Goal: Information Seeking & Learning: Find contact information

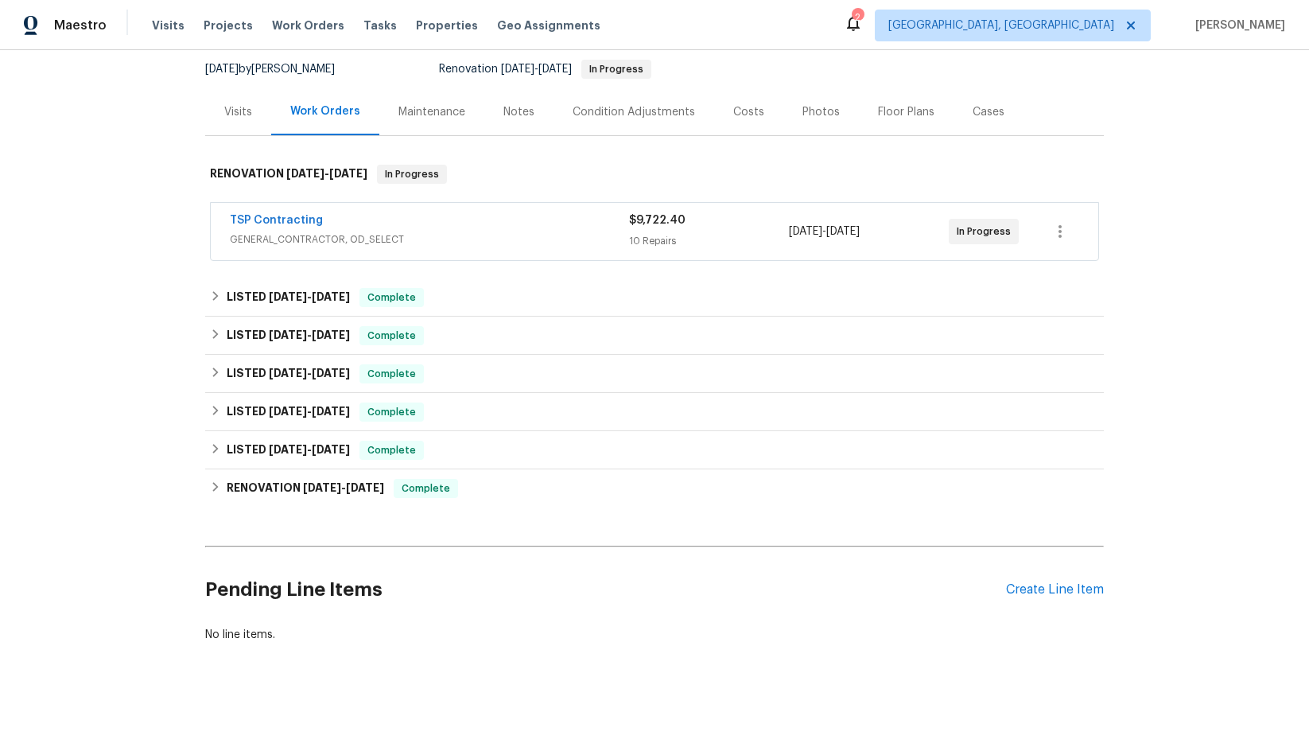
scroll to position [165, 0]
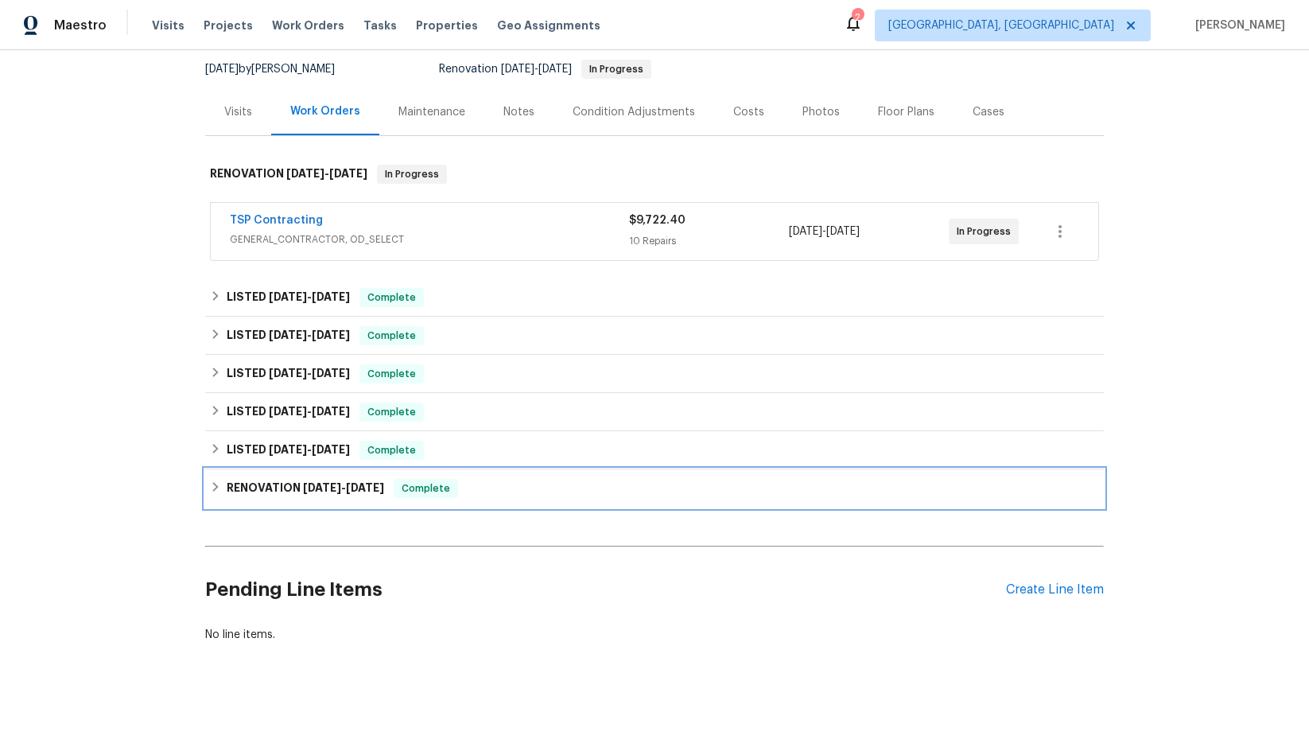
click at [354, 482] on span "[DATE]" at bounding box center [365, 487] width 38 height 11
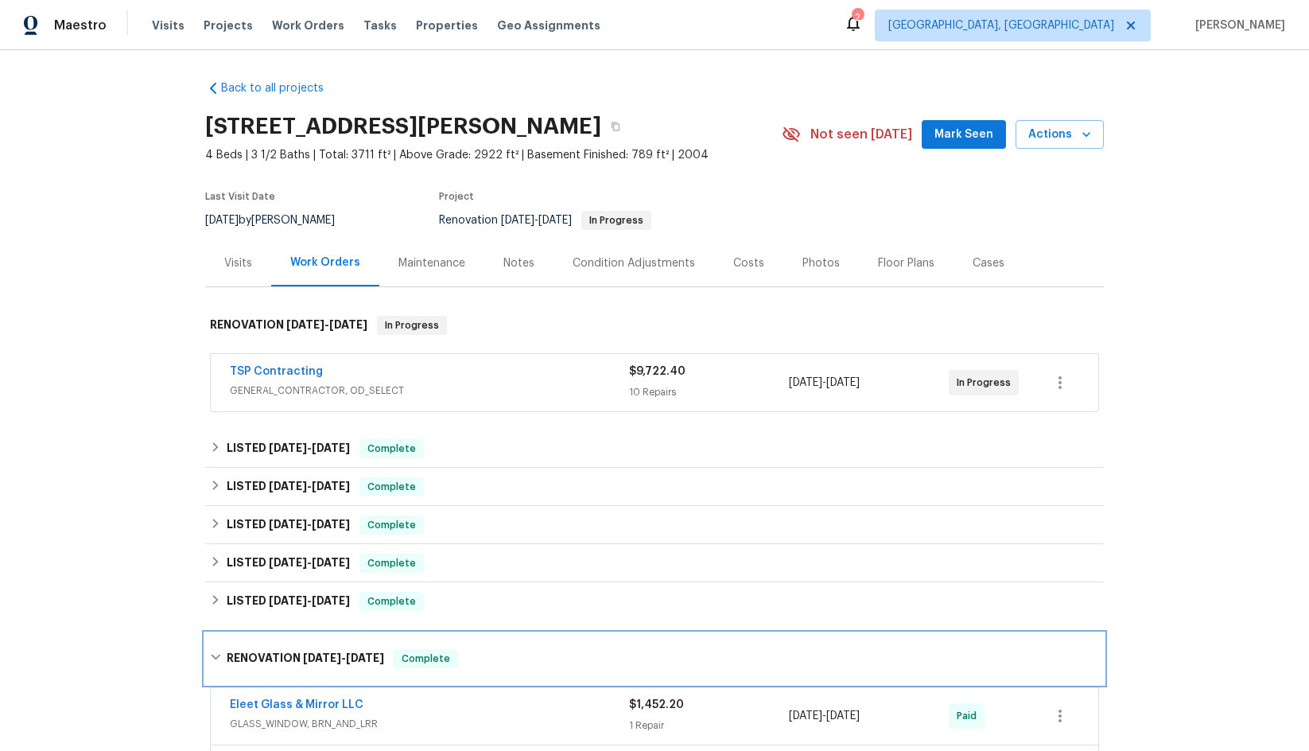
scroll to position [0, 0]
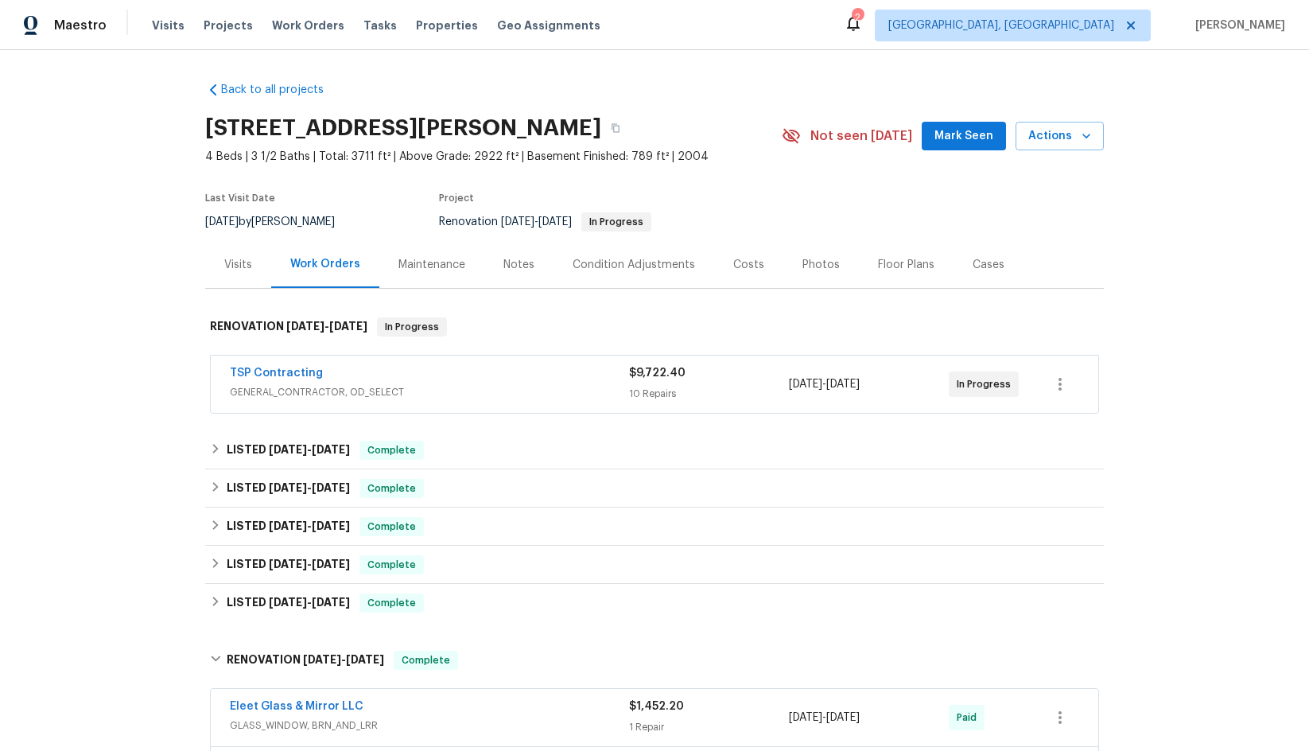
click at [433, 259] on div "Maintenance" at bounding box center [432, 265] width 67 height 16
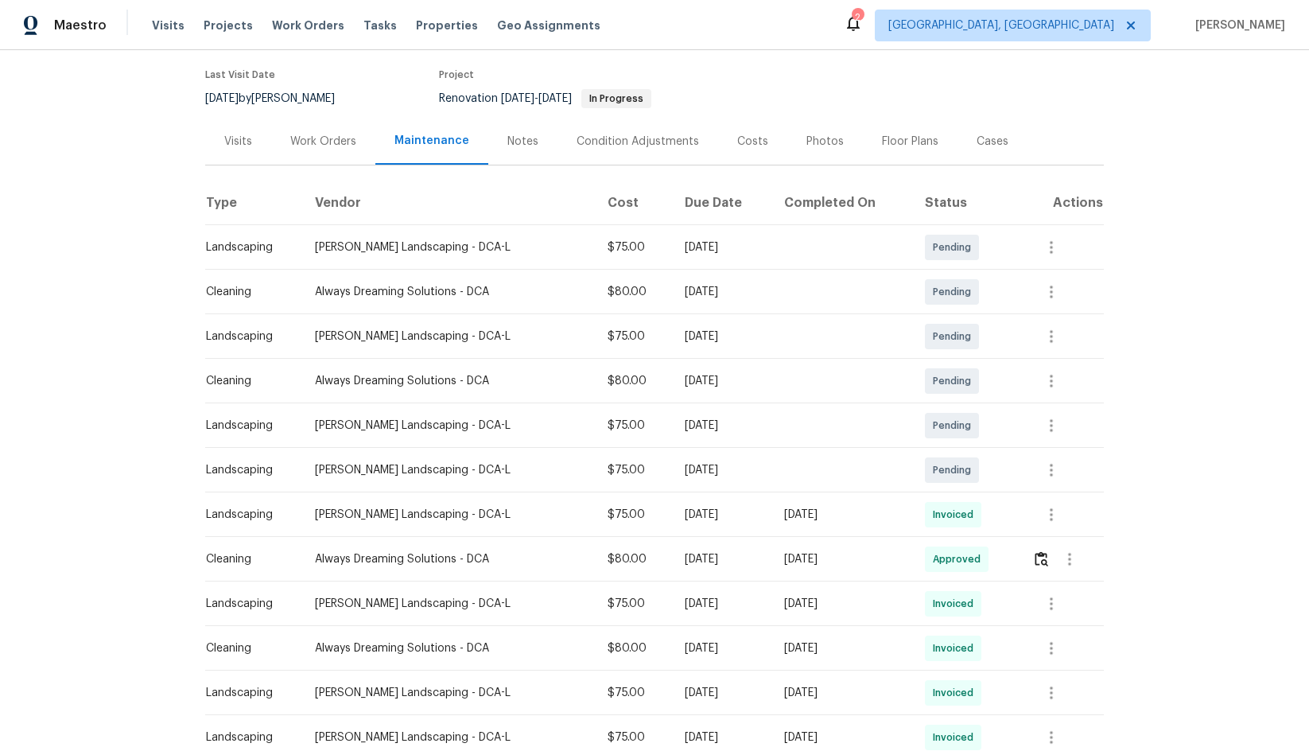
scroll to position [54, 0]
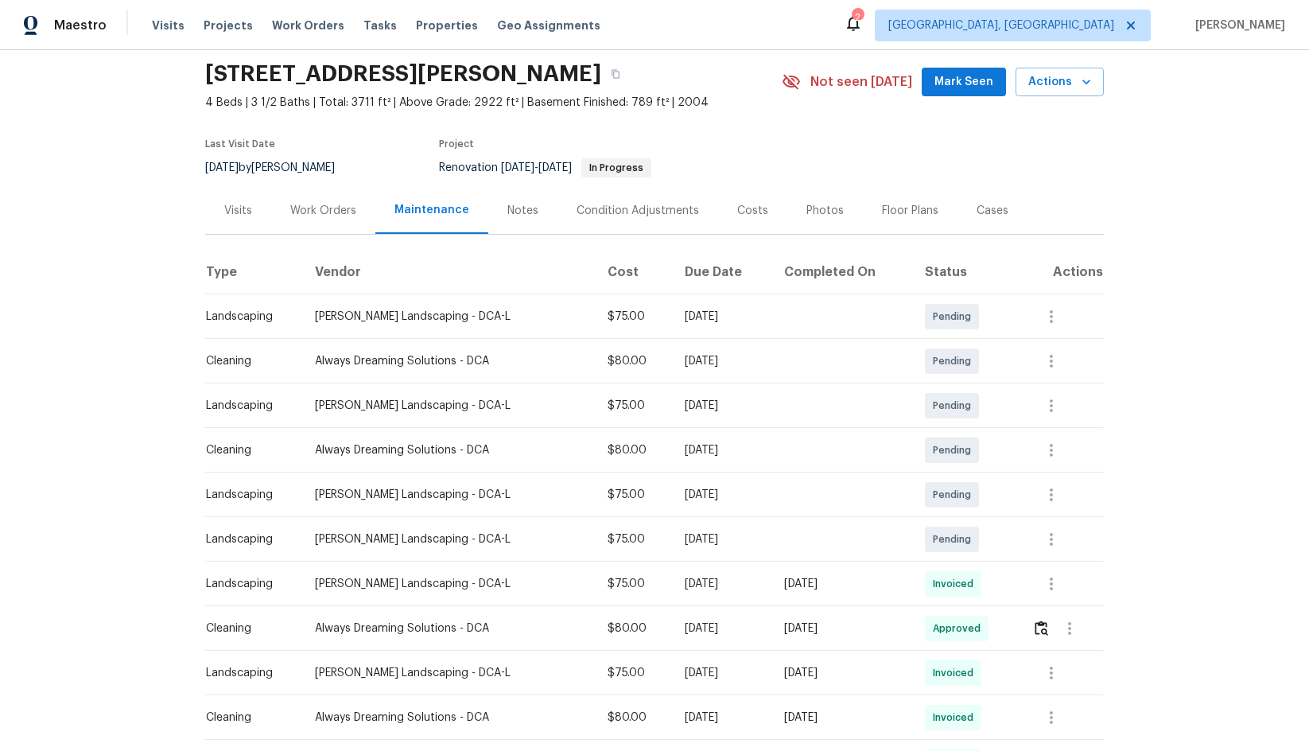
click at [321, 210] on div "Work Orders" at bounding box center [323, 211] width 66 height 16
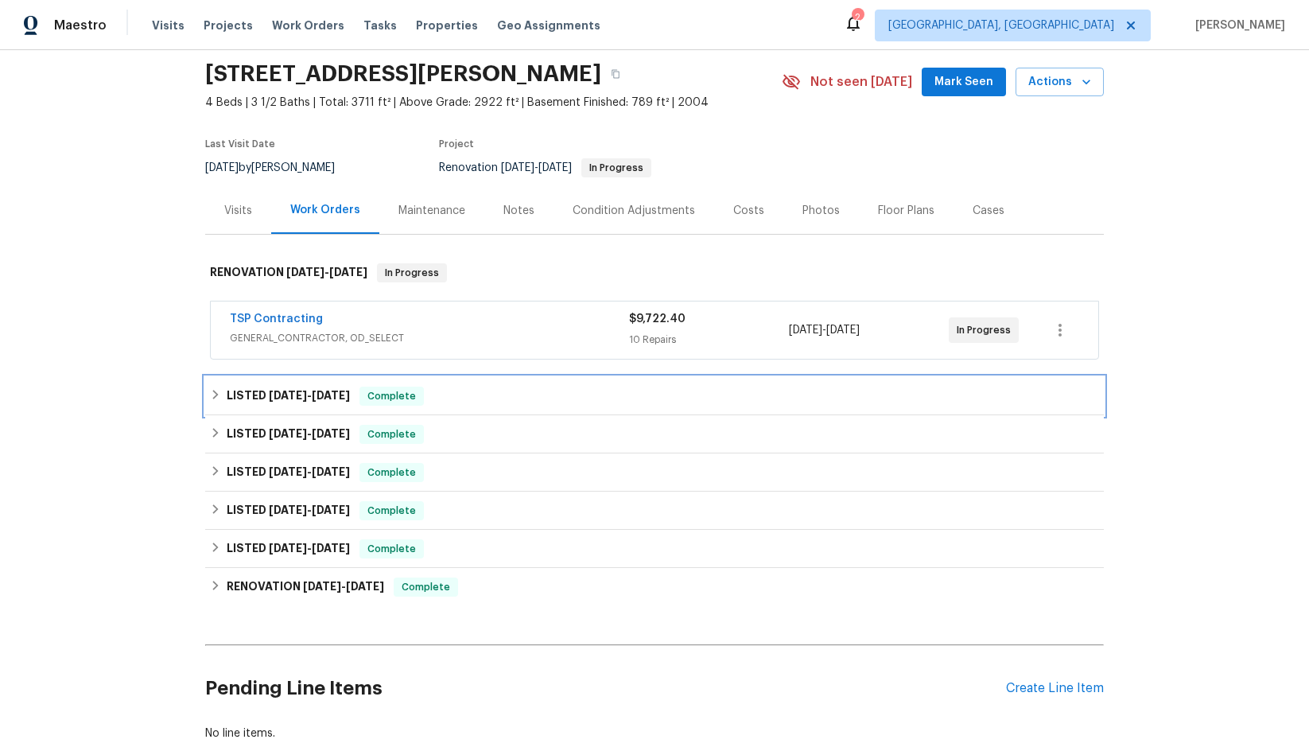
click at [321, 395] on span "[DATE]" at bounding box center [331, 395] width 38 height 11
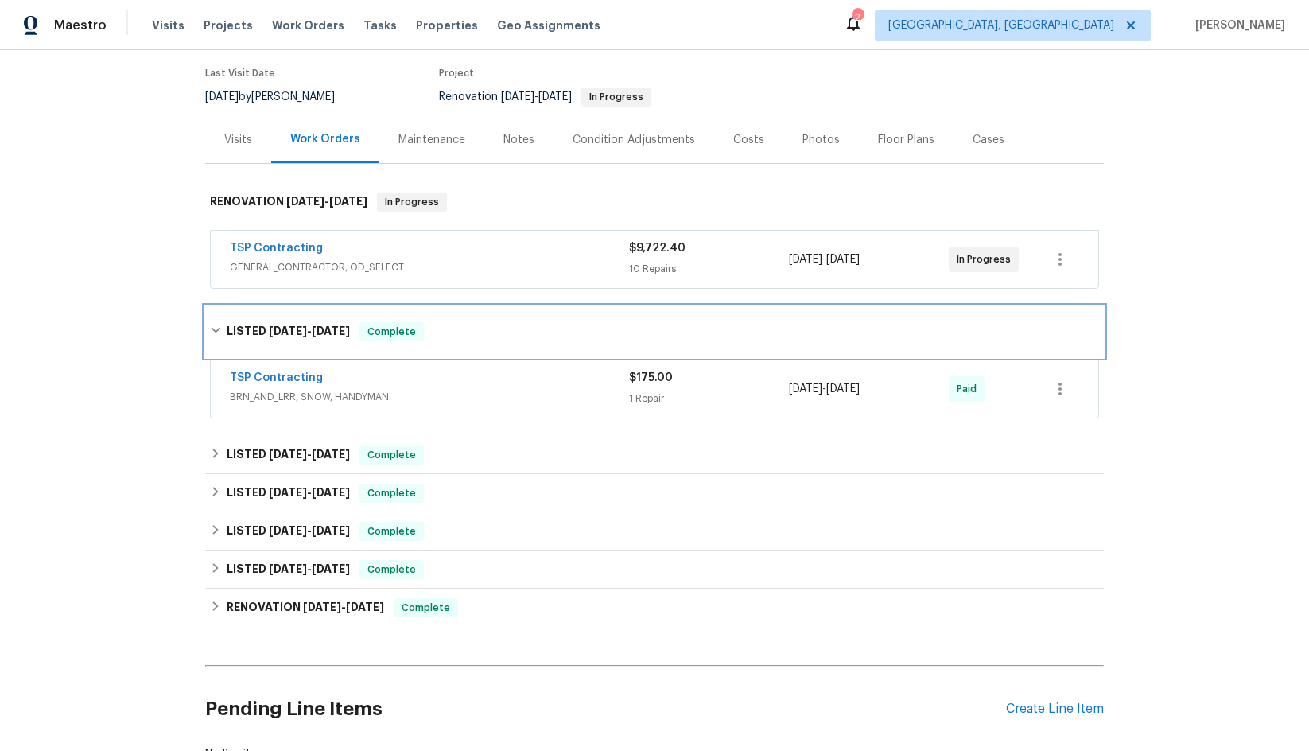
scroll to position [213, 0]
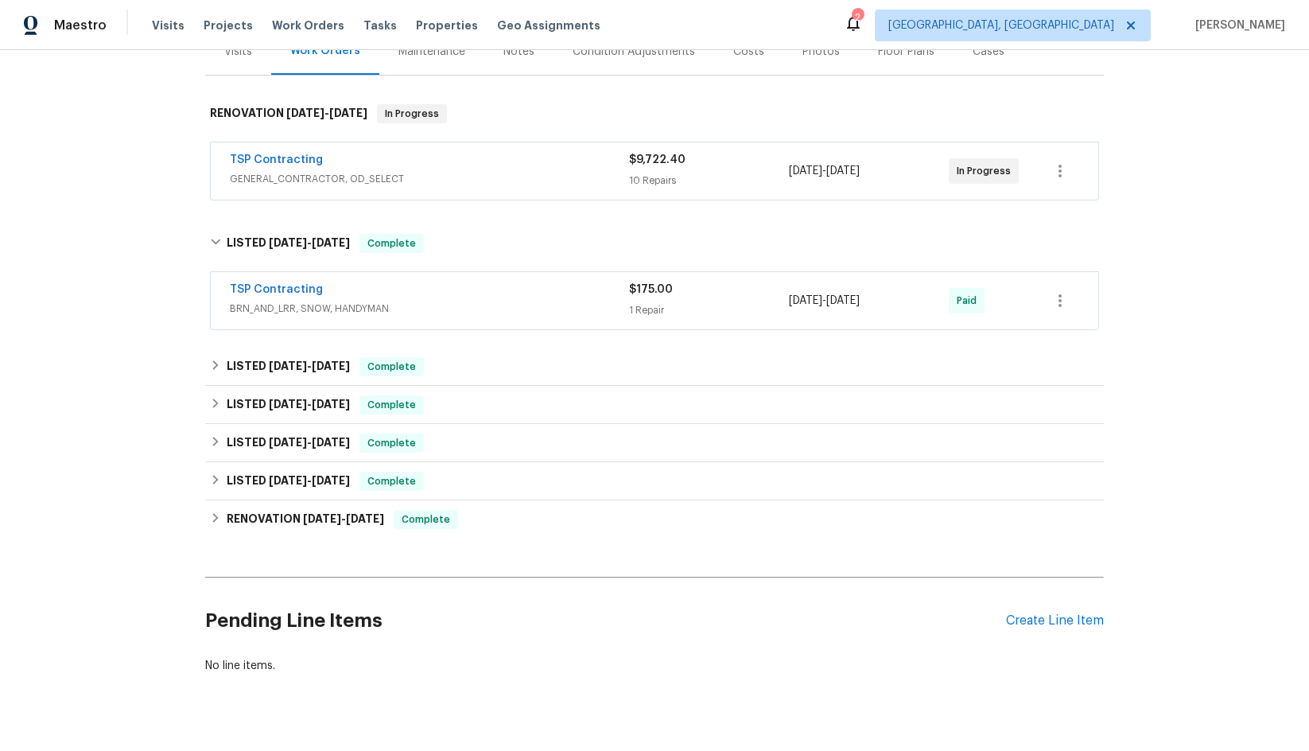
click at [430, 303] on span "BRN_AND_LRR, SNOW, HANDYMAN" at bounding box center [429, 309] width 399 height 16
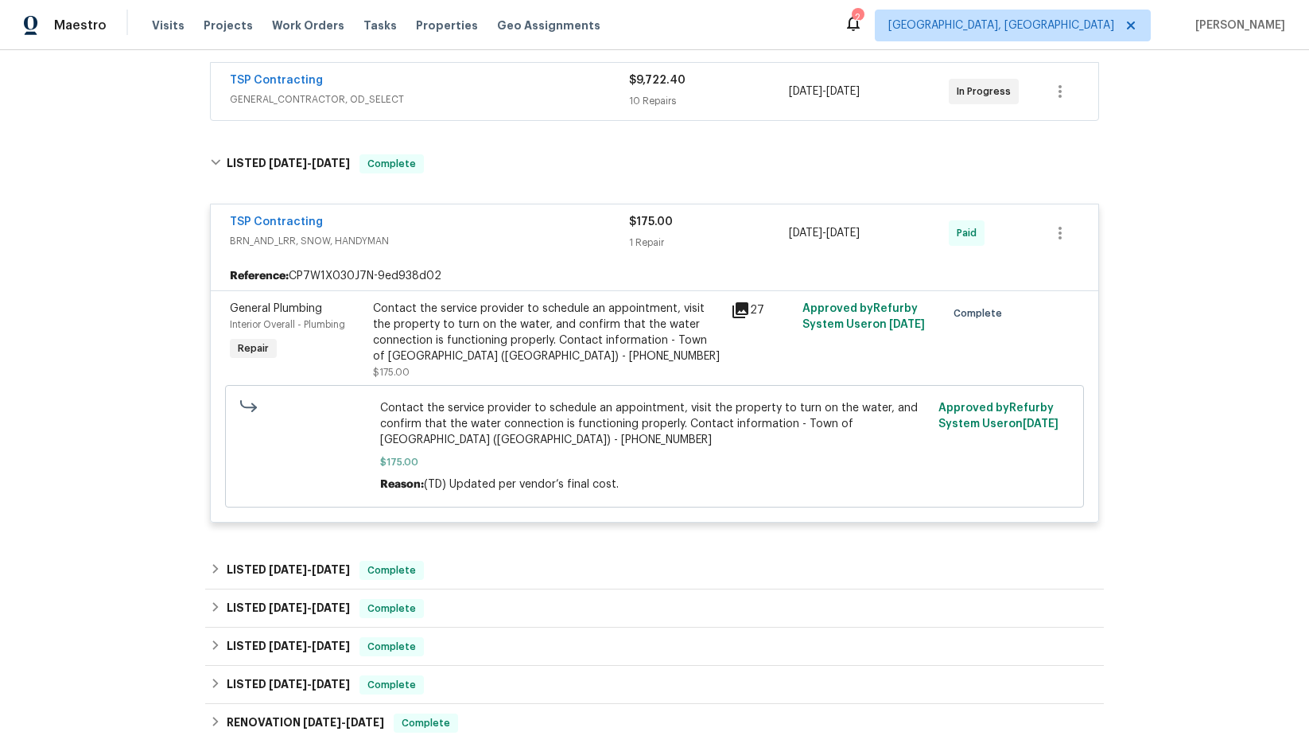
scroll to position [372, 0]
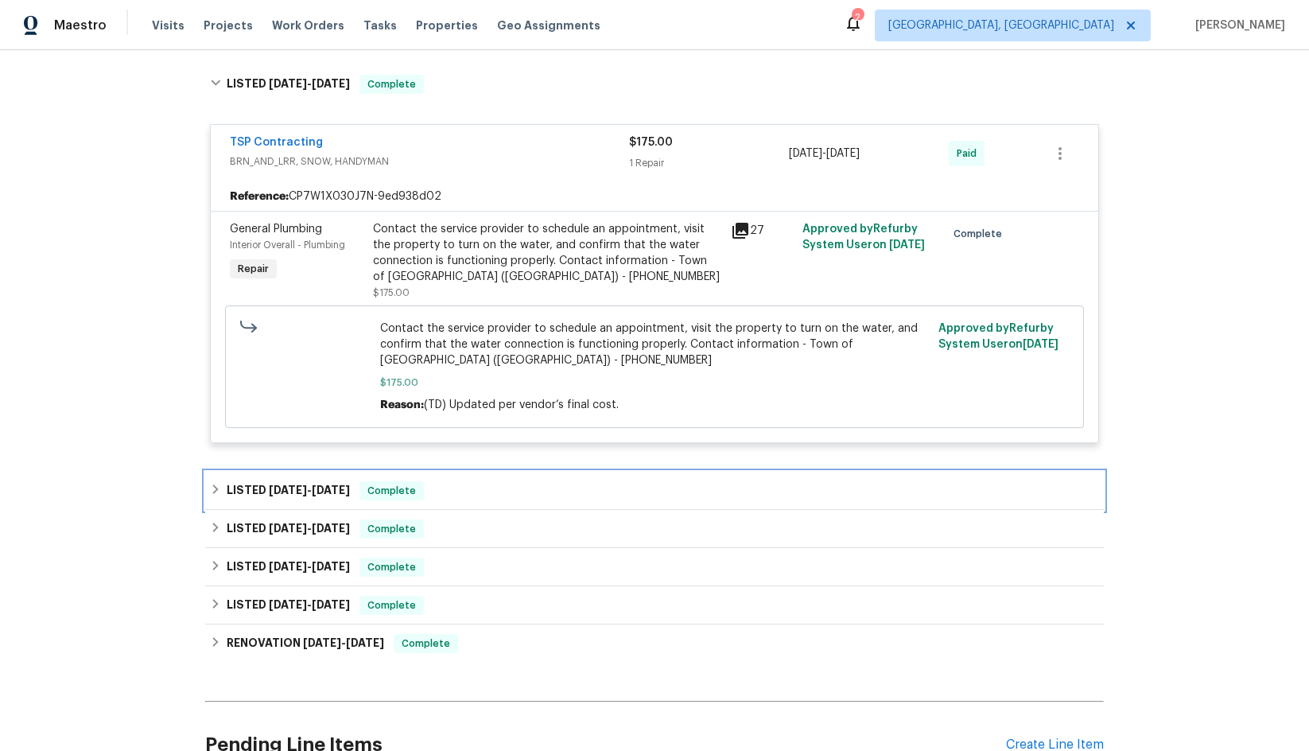
click at [496, 491] on div "LISTED [DATE] - [DATE] Complete" at bounding box center [654, 490] width 889 height 19
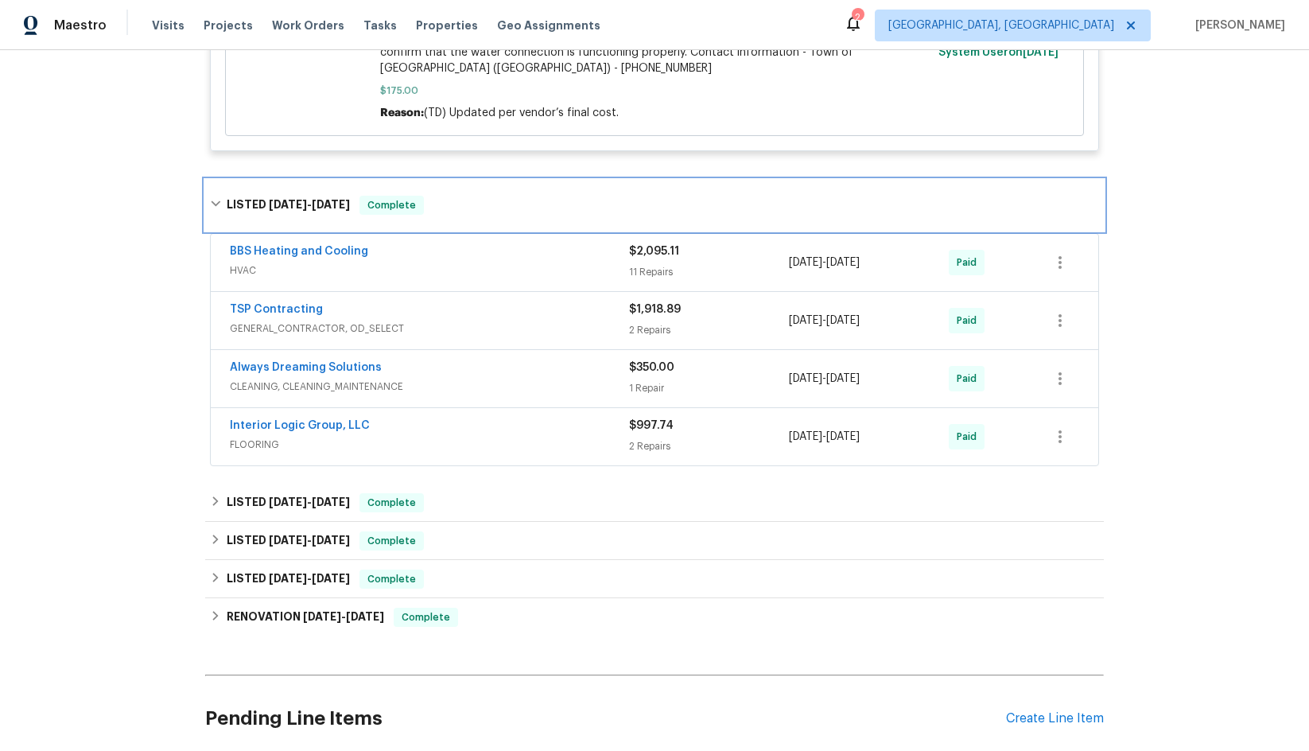
scroll to position [690, 0]
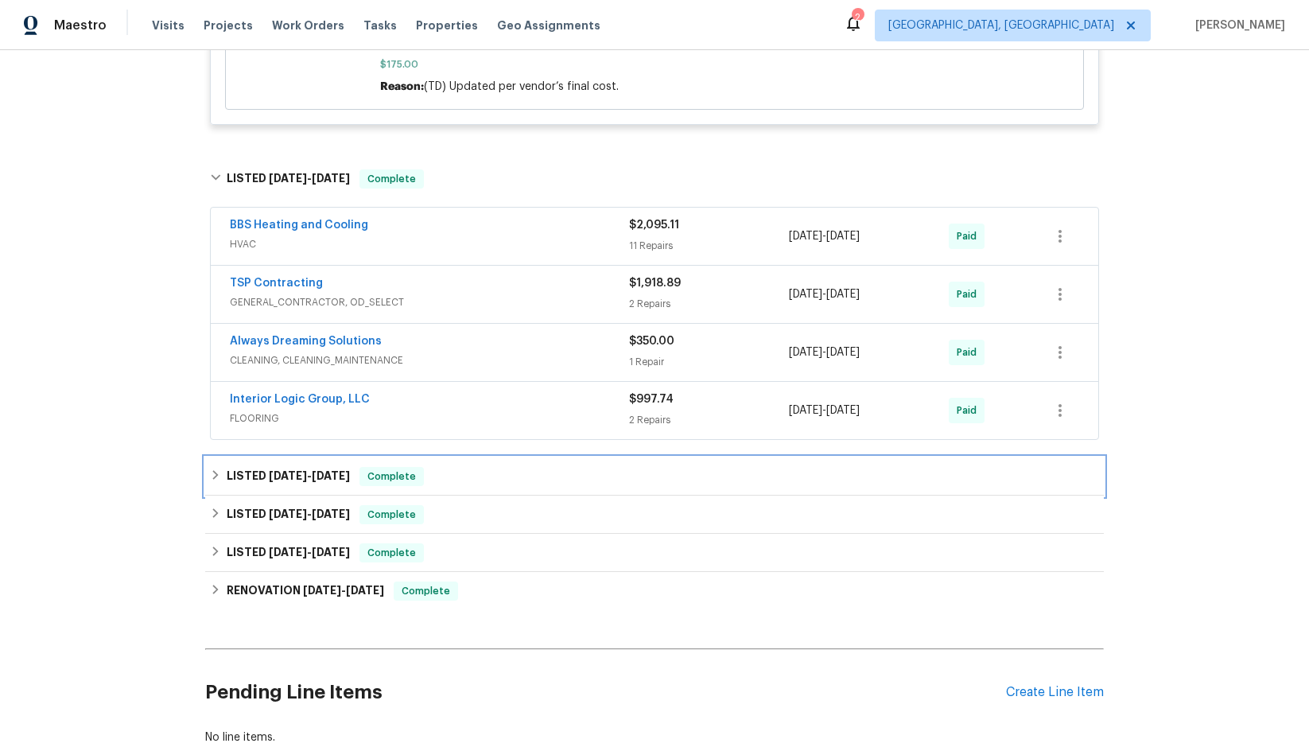
click at [486, 472] on div "LISTED [DATE] - [DATE] Complete" at bounding box center [654, 476] width 889 height 19
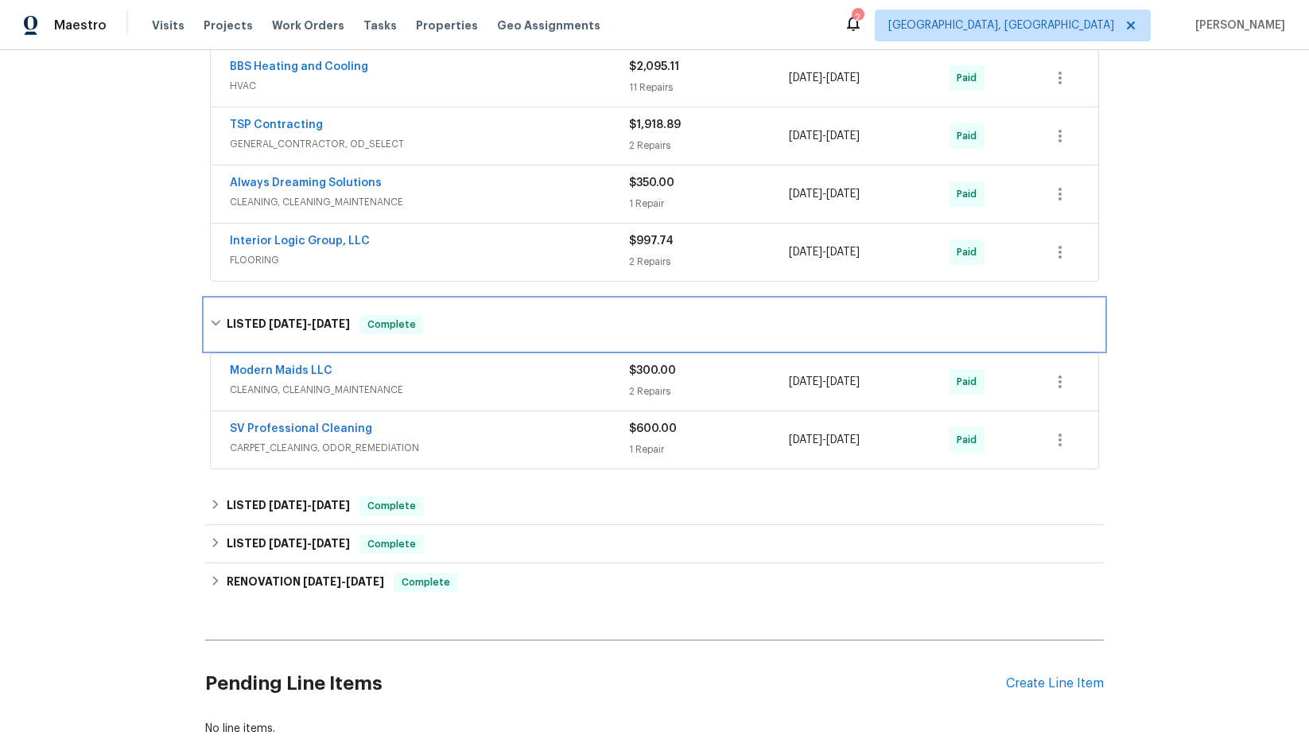
scroll to position [850, 0]
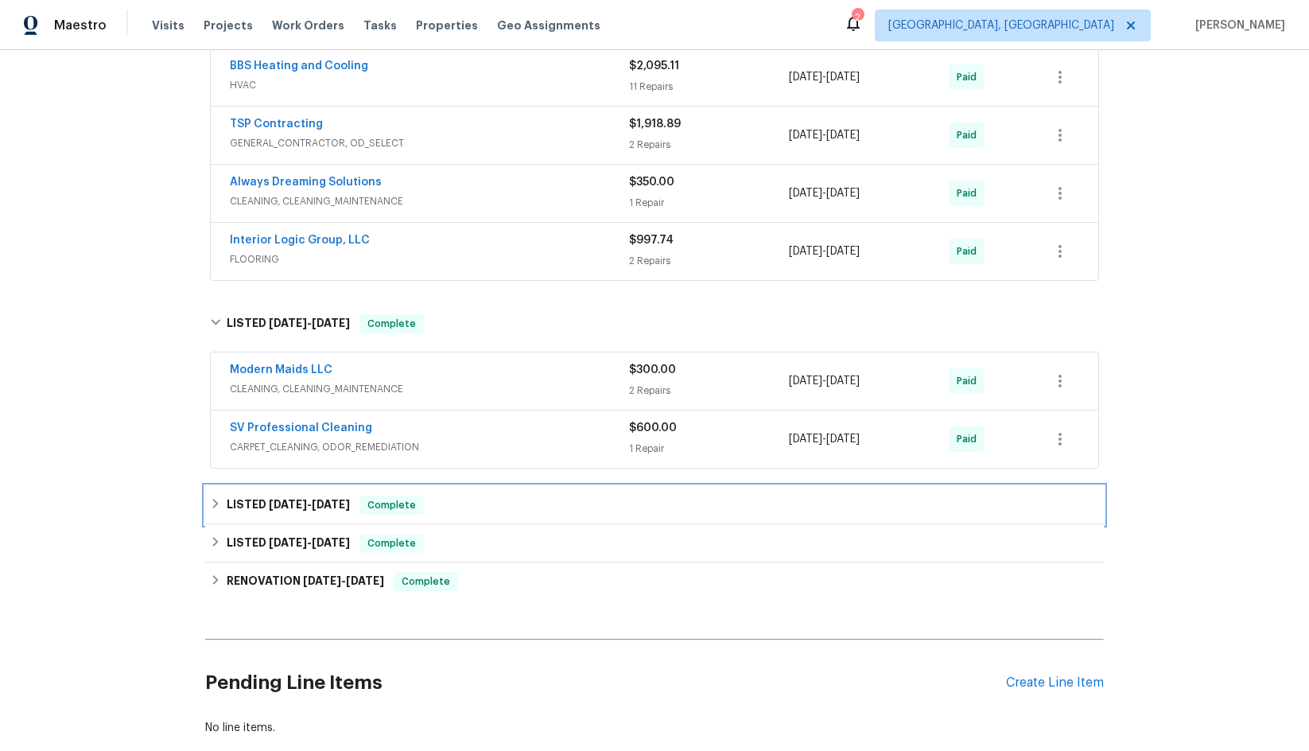
click at [504, 500] on div "LISTED [DATE] - [DATE] Complete" at bounding box center [654, 505] width 889 height 19
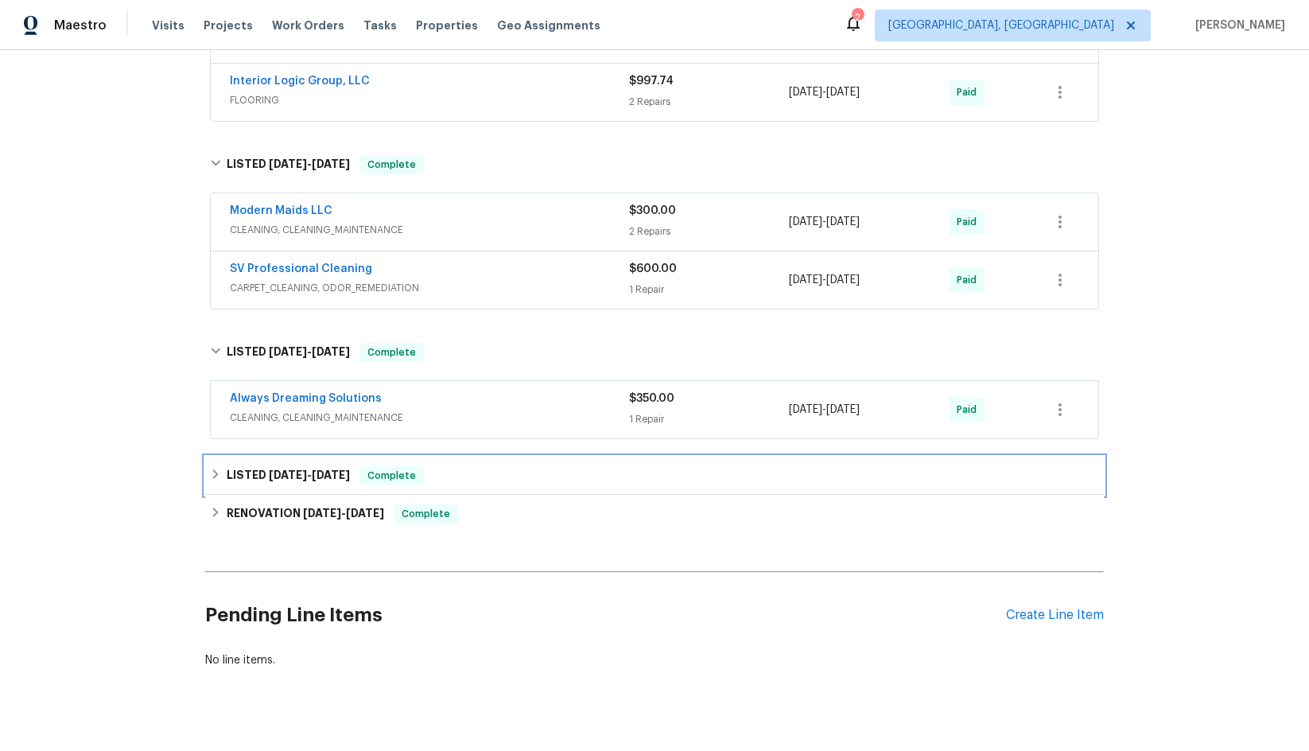
click at [509, 481] on div "LISTED [DATE] - [DATE] Complete" at bounding box center [654, 475] width 889 height 19
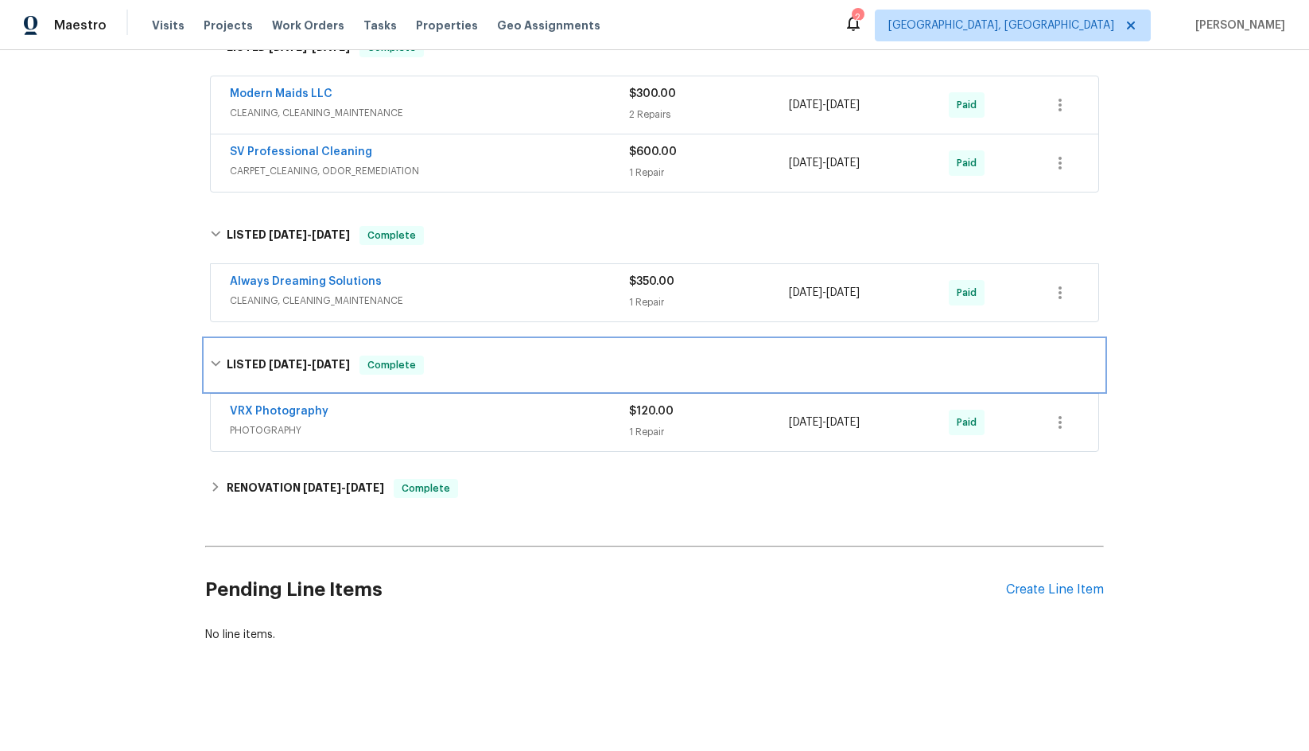
scroll to position [1138, 0]
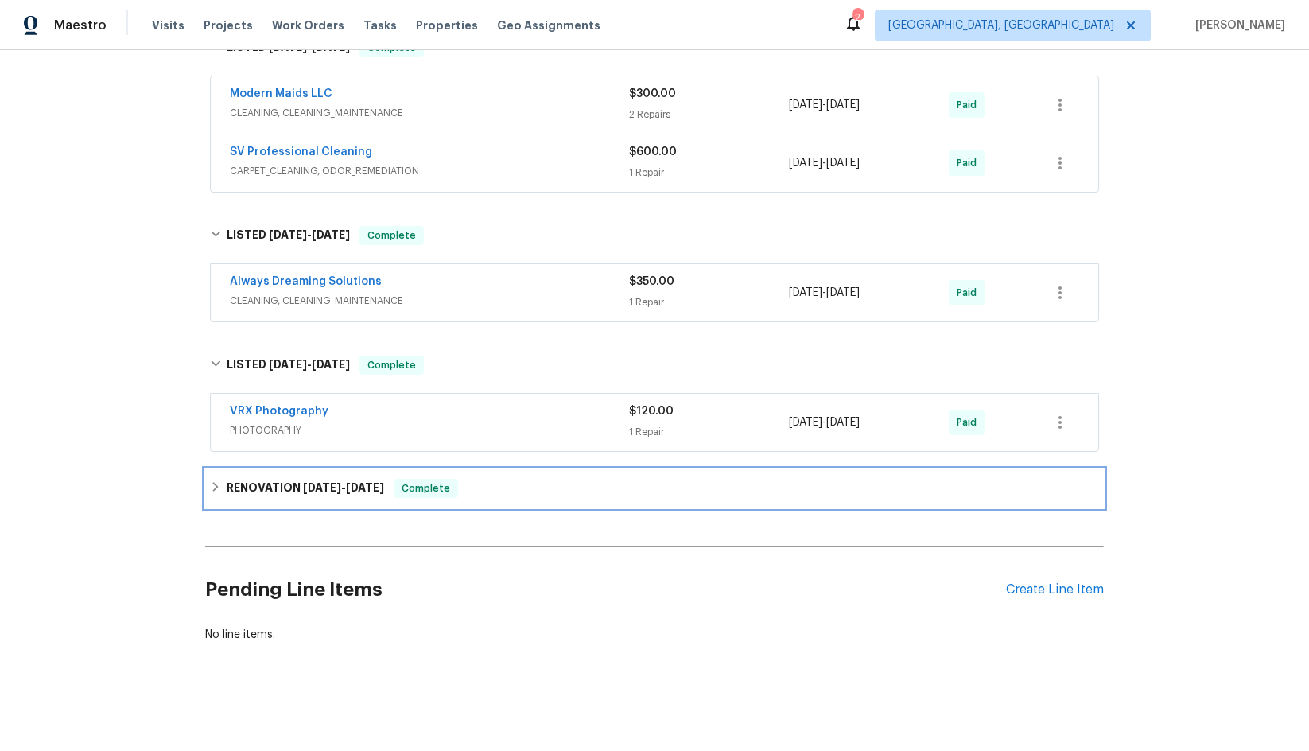
click at [506, 488] on div "RENOVATION [DATE] - [DATE] Complete" at bounding box center [654, 488] width 899 height 38
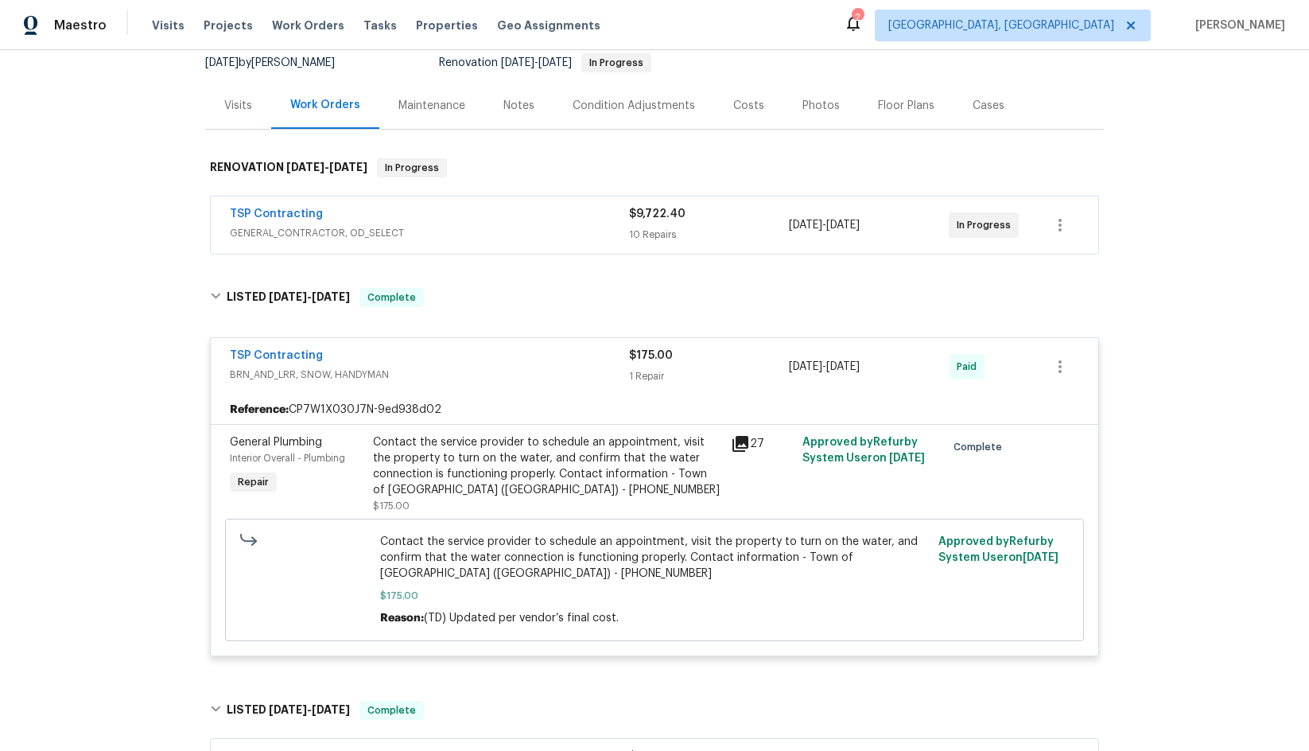
scroll to position [0, 0]
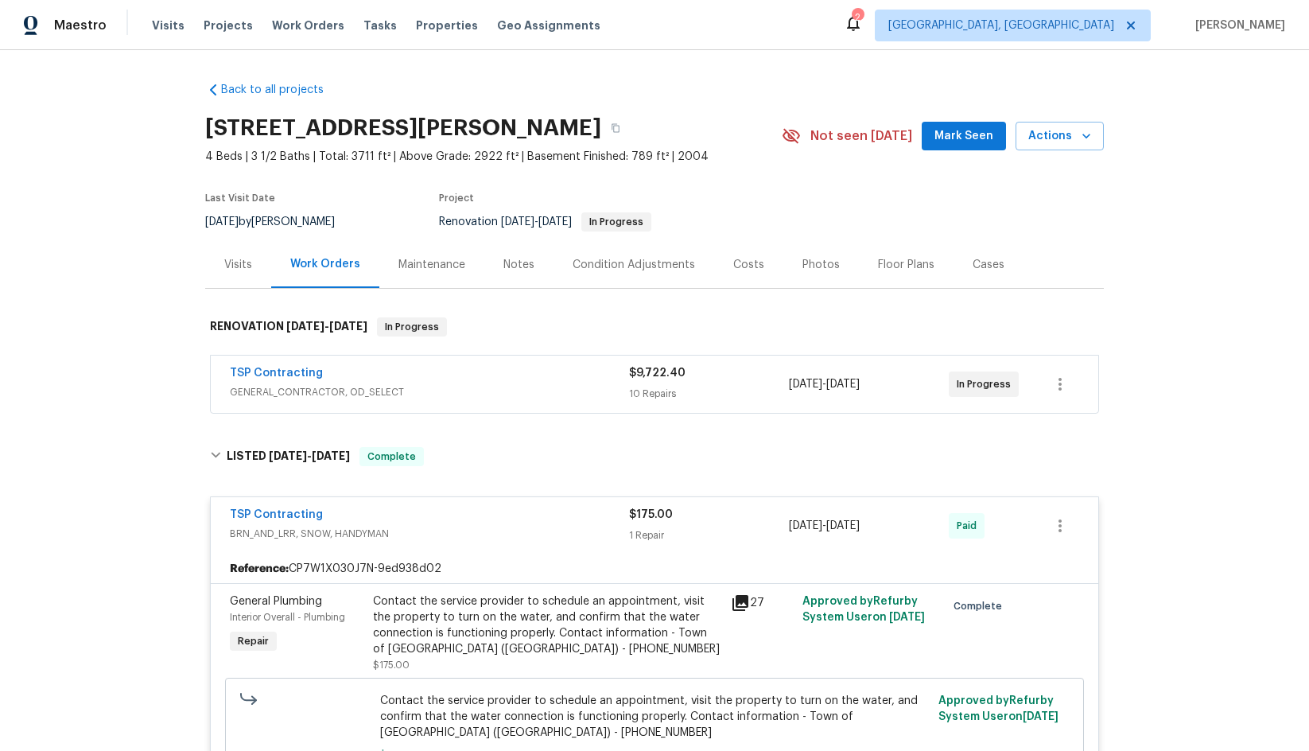
click at [434, 266] on div "Maintenance" at bounding box center [432, 265] width 67 height 16
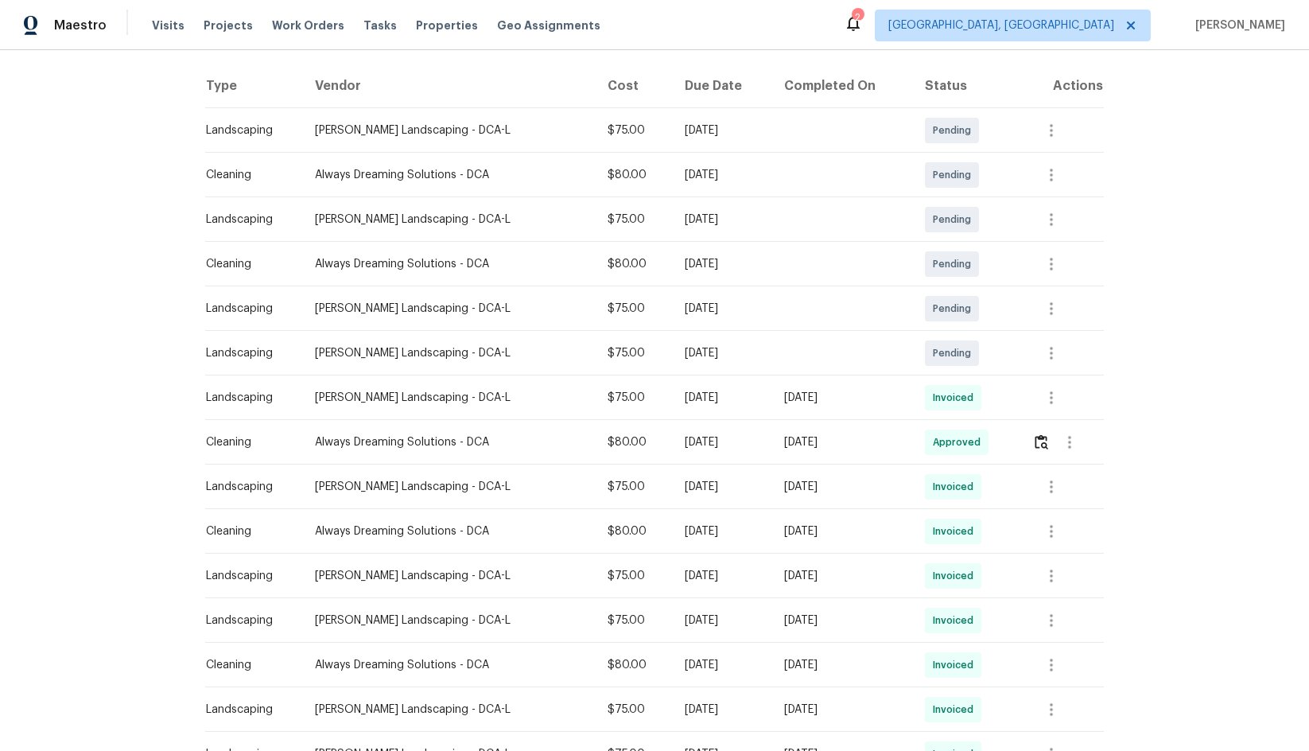
scroll to position [80, 0]
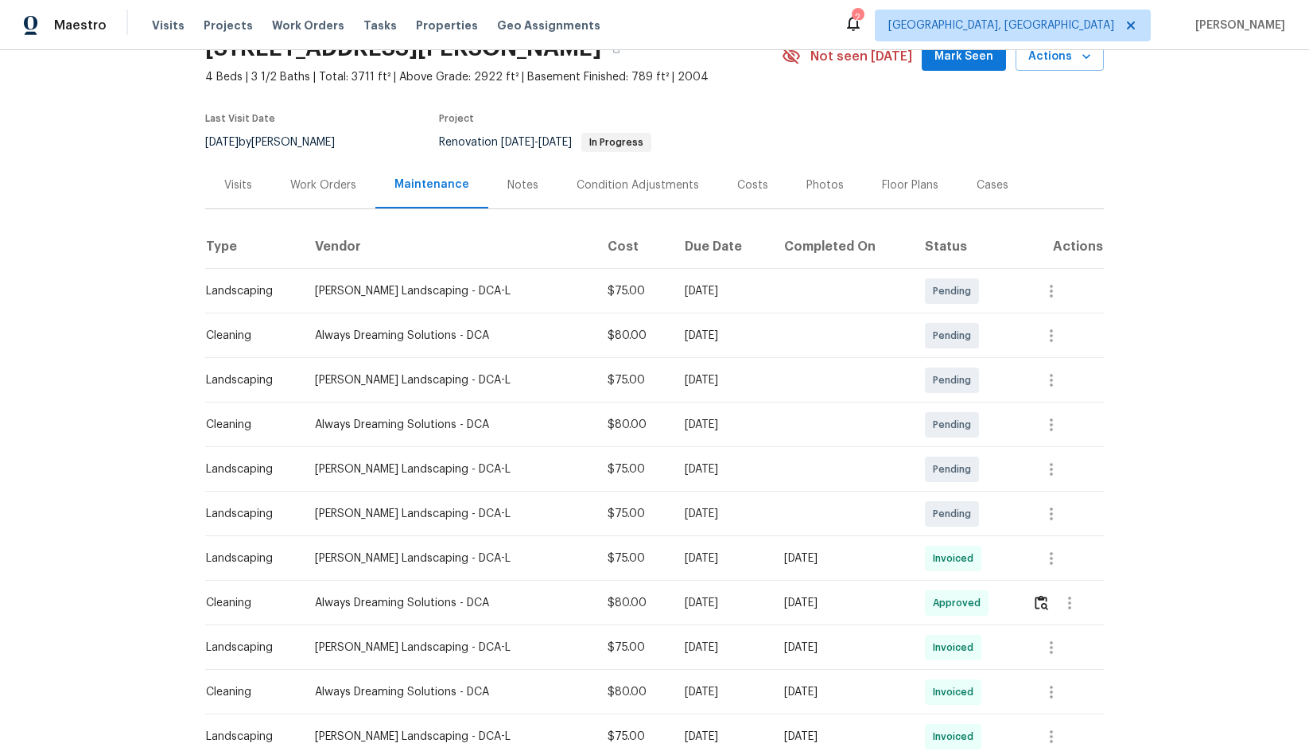
click at [320, 184] on div "Work Orders" at bounding box center [323, 185] width 66 height 16
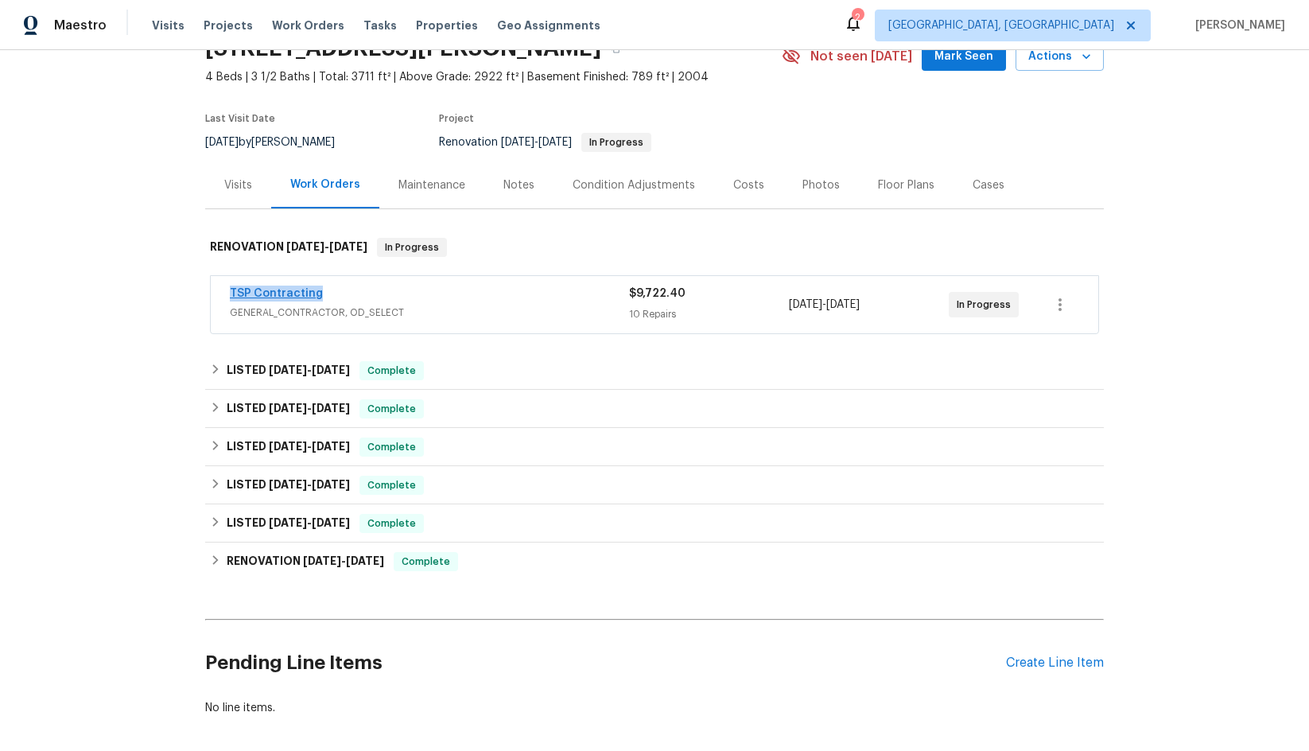
drag, startPoint x: 316, startPoint y: 290, endPoint x: 224, endPoint y: 295, distance: 91.6
click at [230, 295] on div "TSP Contracting" at bounding box center [429, 295] width 399 height 19
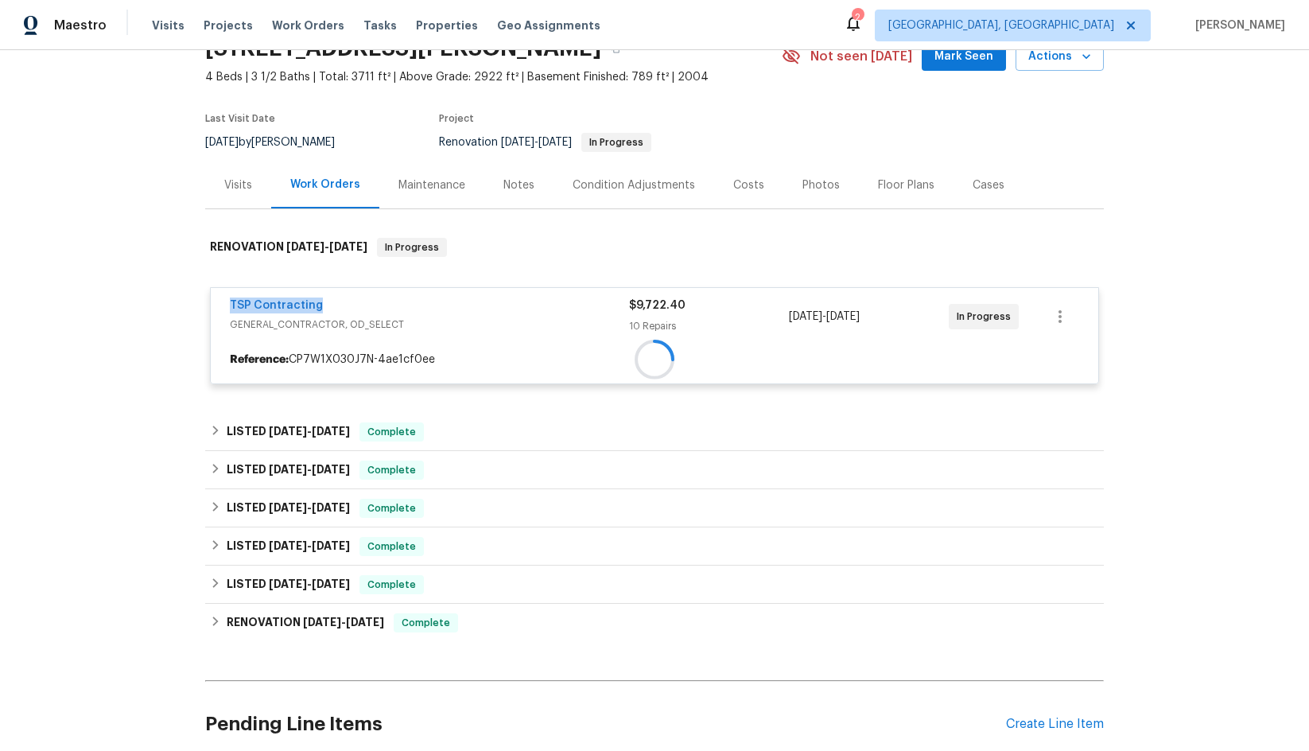
copy link "TSP Contracting"
